Goal: Check status: Check status

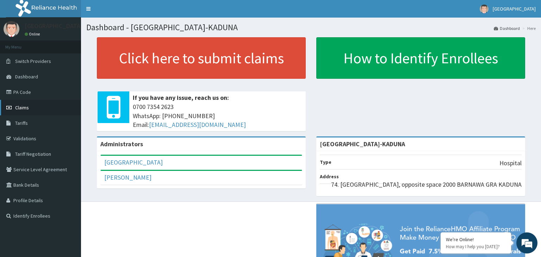
click at [33, 108] on link "Claims" at bounding box center [40, 107] width 81 height 15
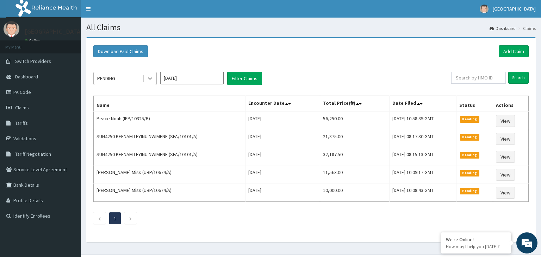
click at [152, 83] on div at bounding box center [150, 78] width 13 height 13
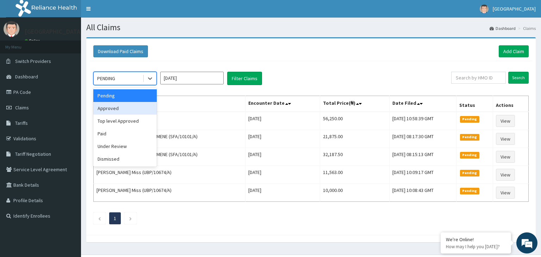
click at [130, 107] on div "Approved" at bounding box center [124, 108] width 63 height 13
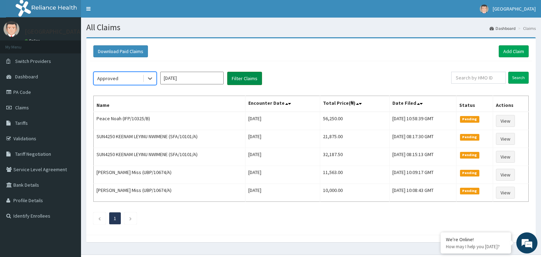
click at [255, 80] on button "Filter Claims" at bounding box center [244, 78] width 35 height 13
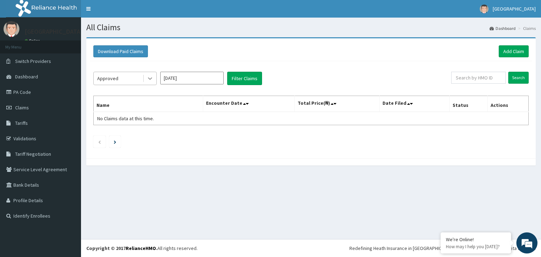
click at [154, 79] on div at bounding box center [150, 78] width 13 height 13
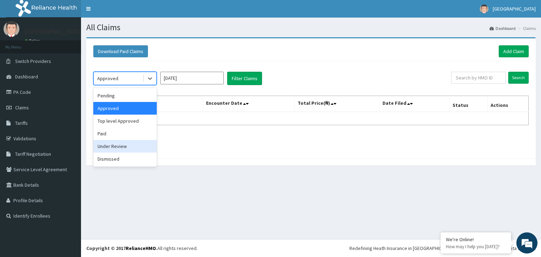
click at [115, 146] on div "Under Review" at bounding box center [124, 146] width 63 height 13
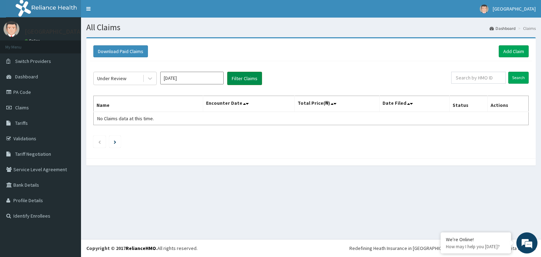
click at [244, 73] on button "Filter Claims" at bounding box center [244, 78] width 35 height 13
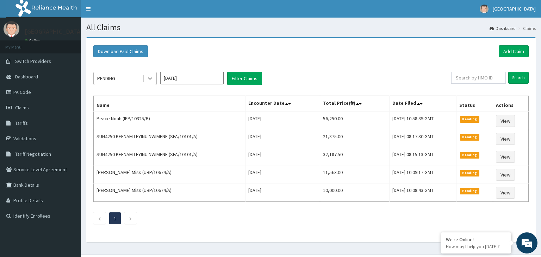
click at [154, 76] on div at bounding box center [150, 78] width 13 height 13
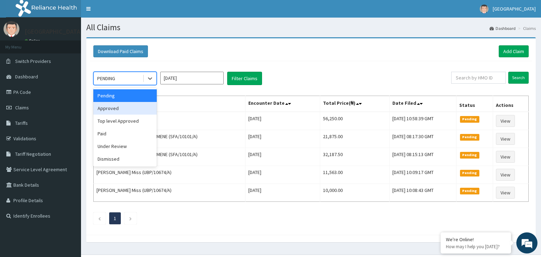
click at [134, 111] on div "Approved" at bounding box center [124, 108] width 63 height 13
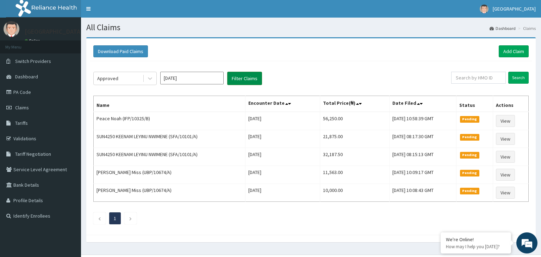
click at [247, 82] on button "Filter Claims" at bounding box center [244, 78] width 35 height 13
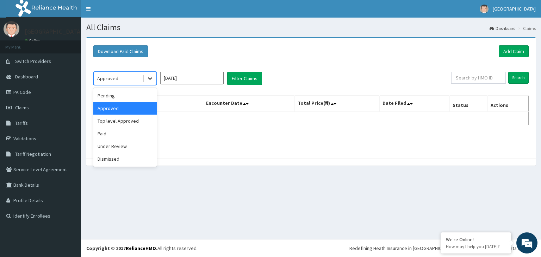
click at [152, 80] on icon at bounding box center [149, 78] width 7 height 7
click at [129, 120] on div "Top level Approved" at bounding box center [124, 121] width 63 height 13
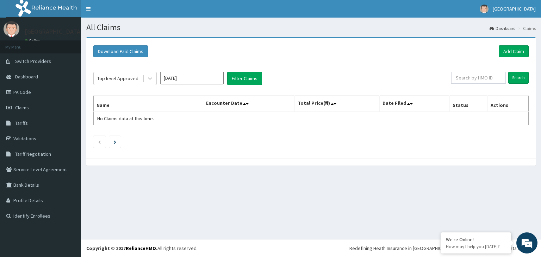
click at [265, 75] on div "Top level Approved Oct 2025 Filter Claims" at bounding box center [272, 78] width 358 height 13
click at [253, 80] on button "Filter Claims" at bounding box center [244, 78] width 35 height 13
click at [148, 82] on div at bounding box center [150, 78] width 13 height 13
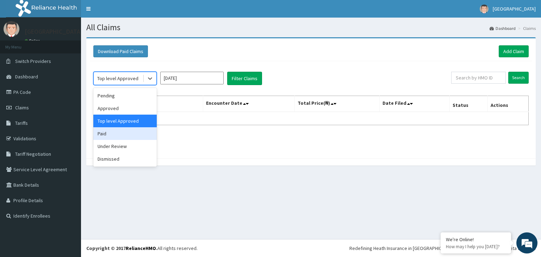
click at [118, 133] on div "Paid" at bounding box center [124, 133] width 63 height 13
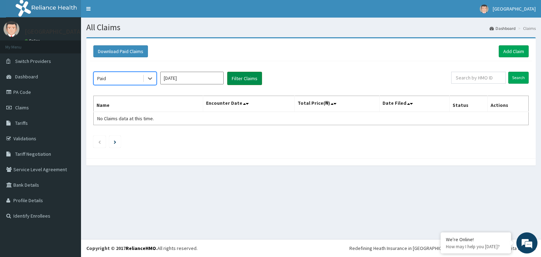
click at [250, 77] on button "Filter Claims" at bounding box center [244, 78] width 35 height 13
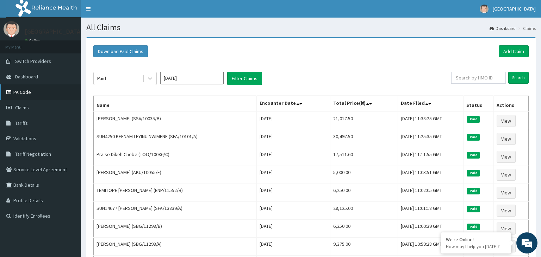
click at [38, 94] on link "PA Code" at bounding box center [40, 91] width 81 height 15
